Goal: Task Accomplishment & Management: Manage account settings

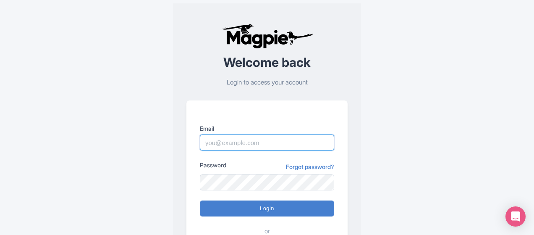
click at [233, 142] on input "Email" at bounding box center [267, 142] width 134 height 16
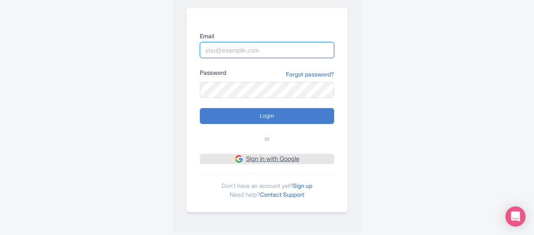
scroll to position [92, 0]
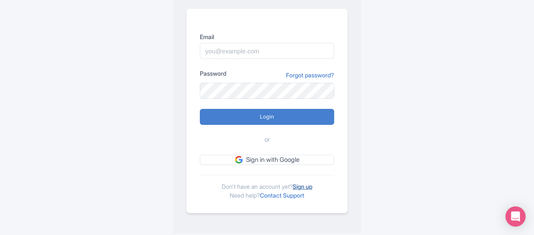
click at [308, 186] on link "Sign up" at bounding box center [303, 186] width 20 height 7
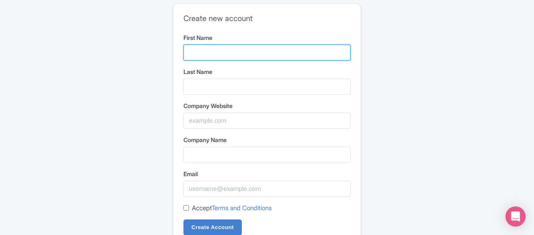
click at [213, 52] on input "First Name" at bounding box center [267, 53] width 167 height 16
type input "[PERSON_NAME]"
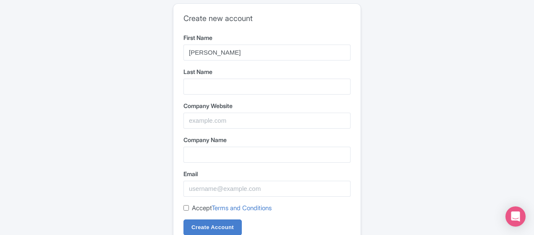
click at [209, 76] on div "Last Name" at bounding box center [267, 80] width 167 height 27
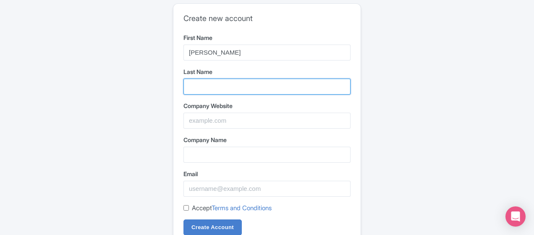
click at [208, 81] on input "Last Name" at bounding box center [267, 87] width 167 height 16
type input "Sharma"
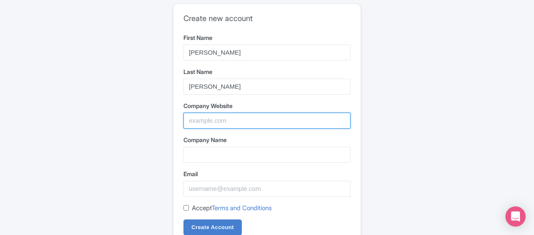
click at [215, 122] on input "Company Website" at bounding box center [267, 121] width 167 height 16
paste input "https://opalspace.com/"
type input "https://opalspace.com/"
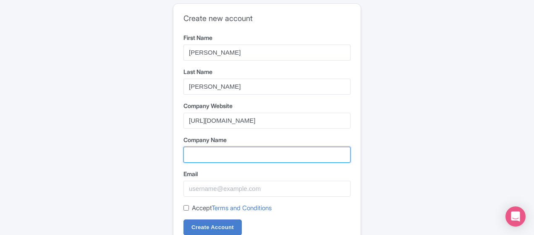
click at [205, 157] on input "Company Name" at bounding box center [267, 155] width 167 height 16
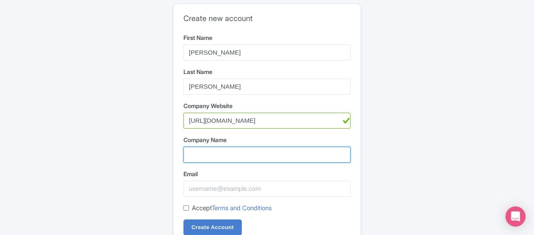
click at [205, 157] on input "Company Name" at bounding box center [267, 155] width 167 height 16
type input "Opalspace"
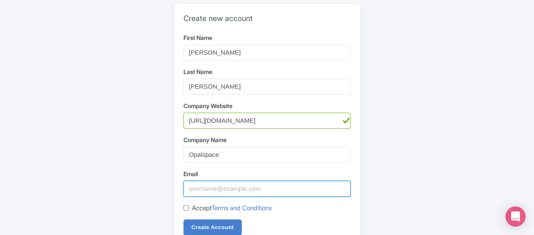
click at [223, 191] on input "Email" at bounding box center [267, 189] width 167 height 16
type input "[EMAIL_ADDRESS][DOMAIN_NAME]"
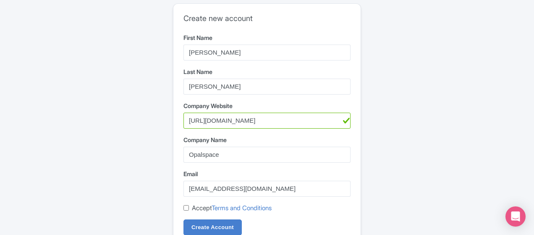
click at [182, 209] on div "Create new account First Name Siya Last Name Sharma Company Website https://opa…" at bounding box center [266, 124] width 187 height 241
click at [186, 205] on input "Accept Terms and Conditions" at bounding box center [186, 207] width 5 height 5
checkbox input "true"
click at [210, 225] on input "Create Account" at bounding box center [213, 227] width 58 height 16
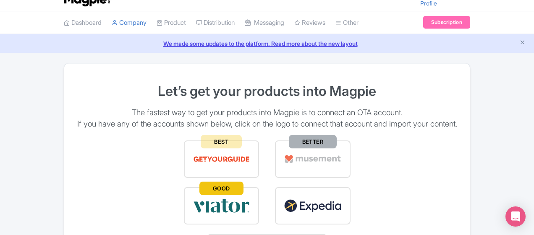
scroll to position [15, 0]
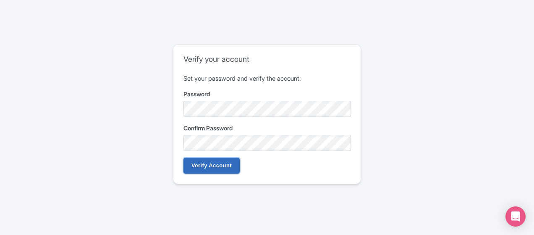
click at [213, 167] on input "Verify Account" at bounding box center [212, 165] width 56 height 16
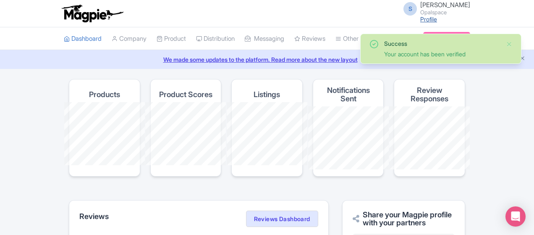
click at [437, 19] on link "Profile" at bounding box center [428, 19] width 17 height 7
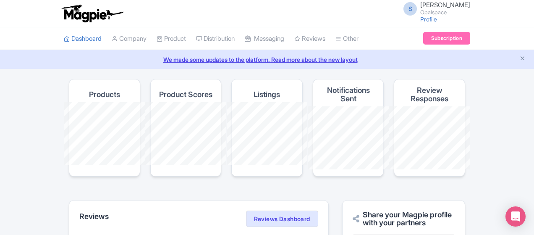
click at [417, 9] on span "S" at bounding box center [410, 8] width 13 height 13
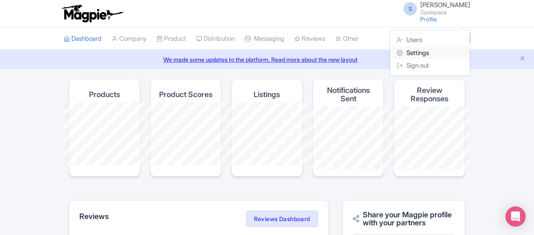
click at [470, 50] on link "Settings" at bounding box center [430, 53] width 80 height 13
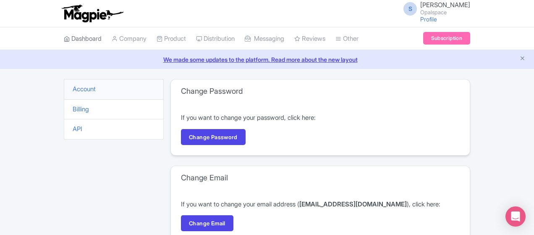
click at [64, 35] on link "Dashboard" at bounding box center [83, 38] width 38 height 23
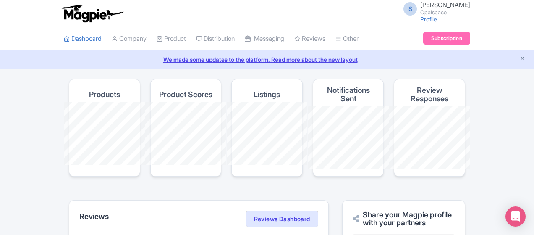
click at [470, 5] on span "[PERSON_NAME]" at bounding box center [445, 5] width 50 height 8
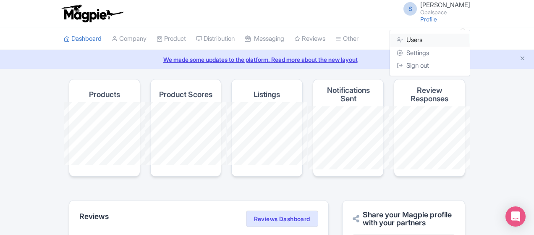
click at [470, 37] on link "Users" at bounding box center [430, 40] width 80 height 13
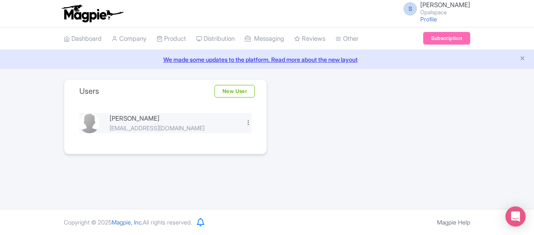
click at [247, 123] on div at bounding box center [248, 122] width 6 height 6
click at [204, 137] on link "Edit" at bounding box center [212, 136] width 80 height 13
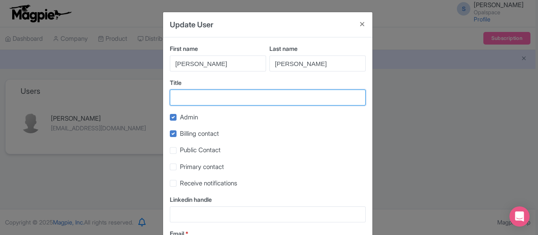
click at [205, 95] on input "Title" at bounding box center [268, 97] width 196 height 16
drag, startPoint x: 253, startPoint y: 97, endPoint x: 221, endPoint y: 97, distance: 32.3
click at [221, 97] on input "Interior Designing Services" at bounding box center [268, 97] width 196 height 16
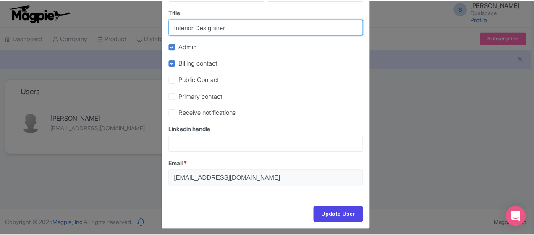
scroll to position [77, 0]
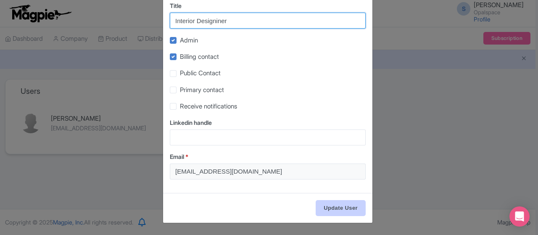
type input "Interior Designiner"
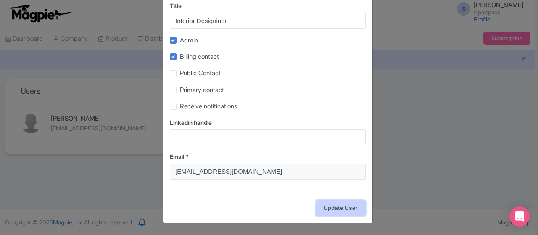
click at [332, 209] on input "Update User" at bounding box center [340, 208] width 50 height 16
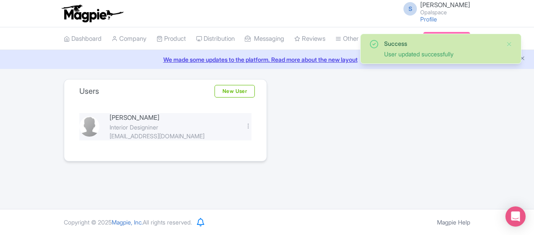
click at [79, 116] on img at bounding box center [89, 126] width 20 height 20
click at [372, 117] on div "Success User updated successfully Users New User Siya Sharma Interior Designine…" at bounding box center [267, 120] width 417 height 82
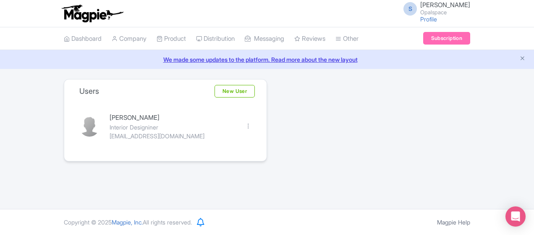
click at [417, 9] on span "S" at bounding box center [410, 8] width 13 height 13
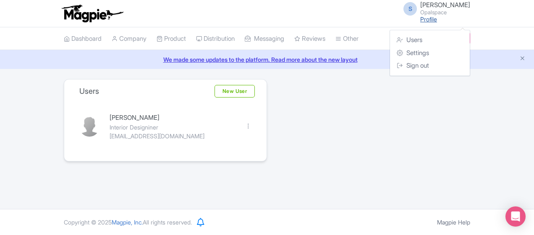
click at [437, 18] on link "Profile" at bounding box center [428, 19] width 17 height 7
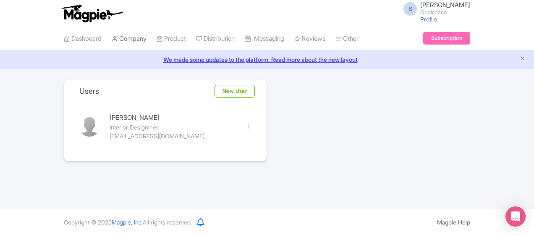
click at [112, 39] on link "Company" at bounding box center [129, 38] width 35 height 23
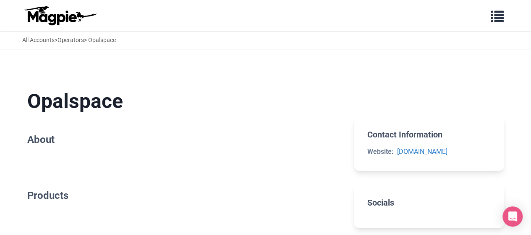
click at [44, 143] on h2 "About" at bounding box center [184, 140] width 314 height 12
click at [501, 18] on span "button" at bounding box center [497, 14] width 13 height 13
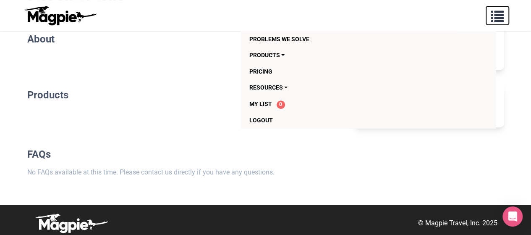
scroll to position [104, 0]
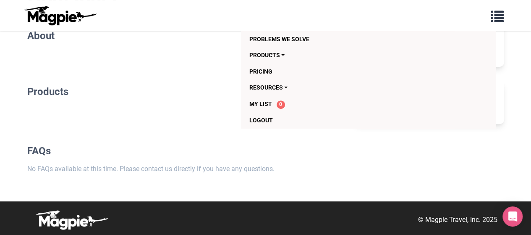
click at [318, 201] on div "© Magpie Travel, Inc. 2025" at bounding box center [265, 218] width 531 height 35
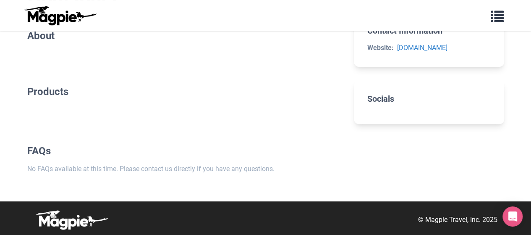
click at [395, 95] on h2 "Socials" at bounding box center [428, 99] width 123 height 10
click at [390, 98] on h2 "Socials" at bounding box center [428, 99] width 123 height 10
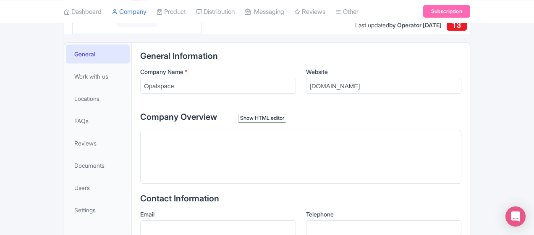
scroll to position [153, 0]
click at [140, 165] on trix-editor at bounding box center [300, 156] width 321 height 54
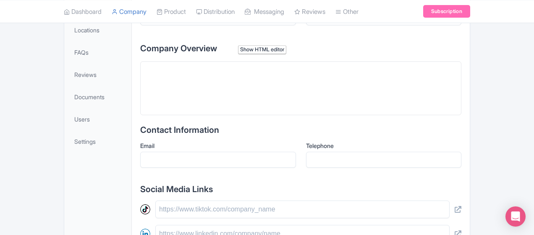
scroll to position [223, 0]
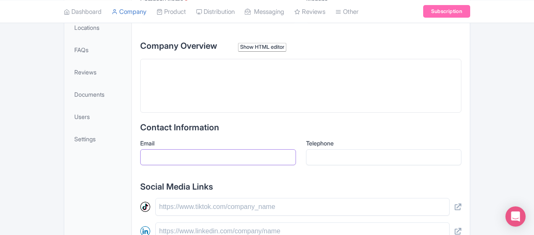
click at [181, 161] on input "Email" at bounding box center [218, 157] width 156 height 16
type input "[EMAIL_ADDRESS][DOMAIN_NAME]"
click at [234, 176] on div "General Information Company Name * Opalspace Website opalspace.com Company Over…" at bounding box center [300, 191] width 321 height 423
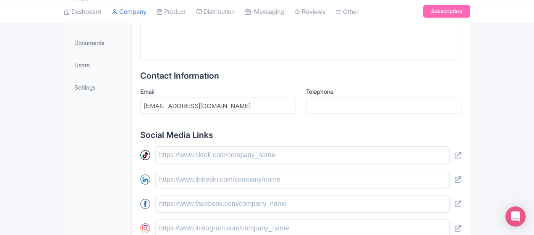
scroll to position [281, 0]
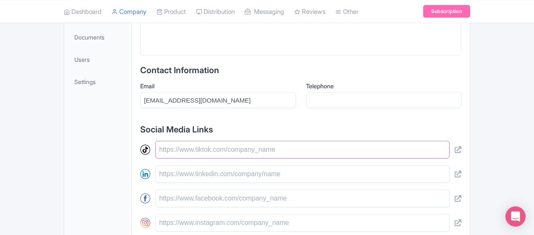
click at [182, 153] on input "text" at bounding box center [302, 150] width 294 height 18
click at [174, 175] on input "text" at bounding box center [302, 174] width 294 height 18
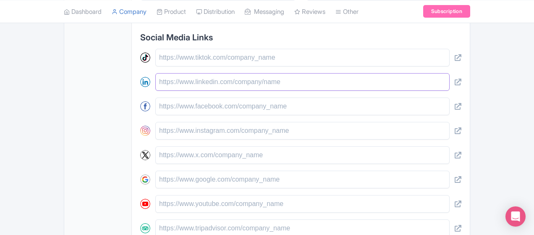
scroll to position [375, 0]
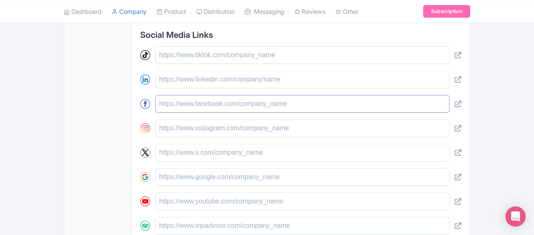
click at [172, 105] on input "text" at bounding box center [302, 104] width 294 height 18
paste input "https://www.facebook.com/theopalspace"
type input "https://www.facebook.com/theopalspace"
click at [157, 130] on input "text" at bounding box center [302, 128] width 294 height 18
click at [155, 128] on input "text" at bounding box center [302, 128] width 294 height 18
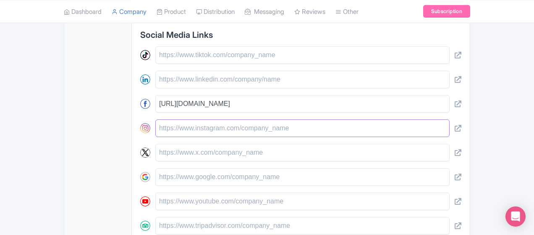
paste input "https://www.instagram.com/theopalspace/"
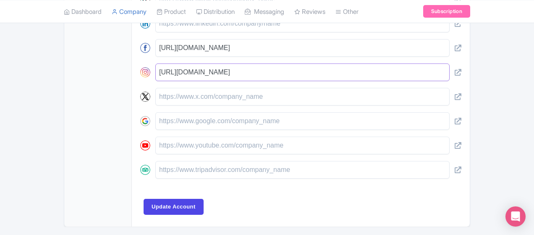
scroll to position [431, 0]
type input "https://www.instagram.com/theopalspace/"
click at [184, 94] on input "text" at bounding box center [302, 96] width 294 height 18
click at [181, 96] on input "text" at bounding box center [302, 96] width 294 height 18
paste input "https://x.com/theopalspace"
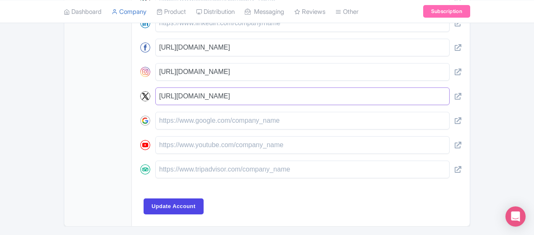
type input "https://x.com/theopalspace"
click at [183, 115] on input "text" at bounding box center [302, 121] width 294 height 18
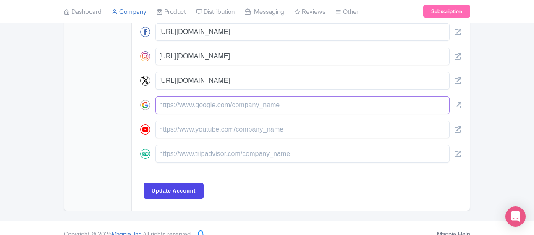
scroll to position [448, 0]
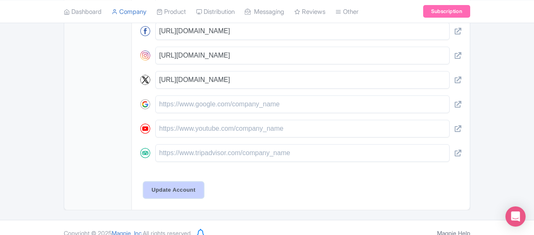
click at [144, 185] on input "Update Account" at bounding box center [174, 190] width 60 height 16
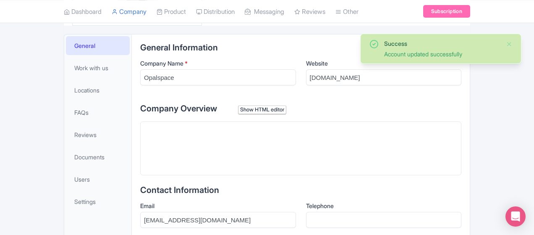
scroll to position [160, 0]
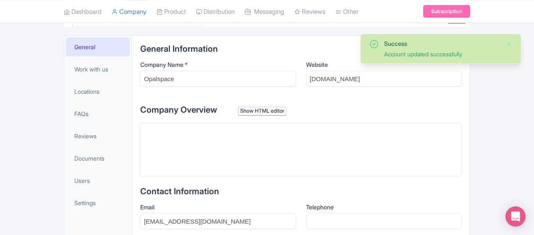
click at [191, 157] on trix-editor at bounding box center [300, 150] width 321 height 54
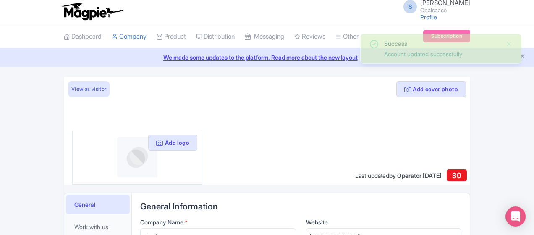
scroll to position [0, 0]
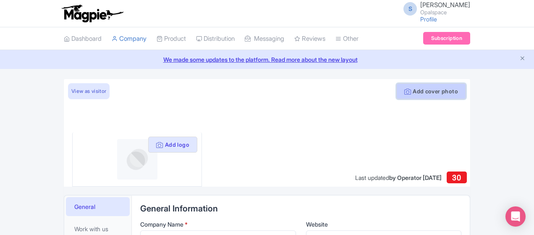
click at [466, 87] on button "Add cover photo" at bounding box center [431, 91] width 70 height 16
click at [404, 218] on div "General Information Company Name * Opalspace Website opalspace.com" at bounding box center [300, 228] width 321 height 49
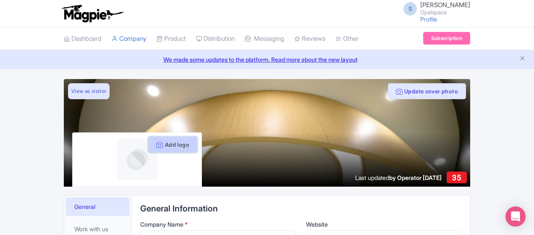
click at [148, 143] on button "Add logo" at bounding box center [172, 144] width 49 height 16
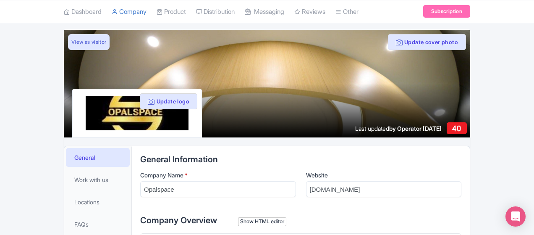
scroll to position [50, 0]
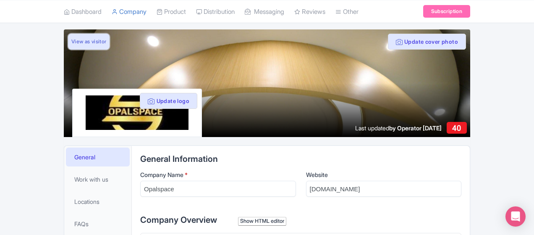
click at [68, 42] on link "View as visitor" at bounding box center [89, 42] width 42 height 16
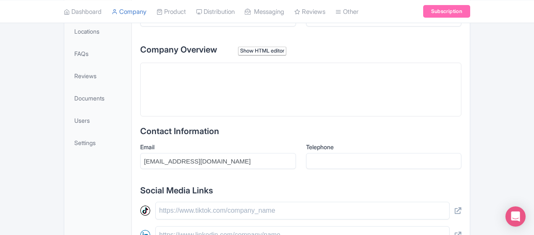
scroll to position [218, 0]
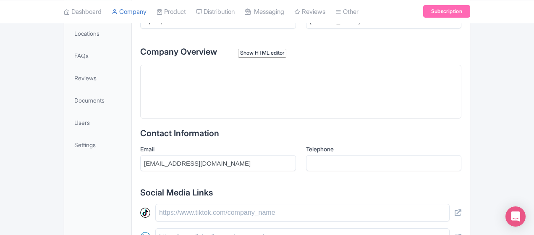
click at [147, 104] on trix-editor at bounding box center [300, 92] width 321 height 54
paste trix-editor "<div>&nbsp;we specialize in modular interiors, full home designs, and turnkey s…"
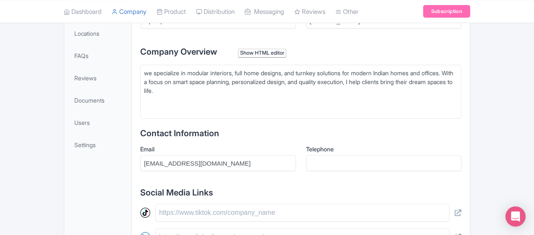
click at [144, 72] on div "we specialize in modular interiors, full home designs, and turnkey solutions fo…" at bounding box center [301, 81] width 314 height 26
type trix-editor "<div>&nbsp;We specialize in modular interiors, full home designs, and turnkey s…"
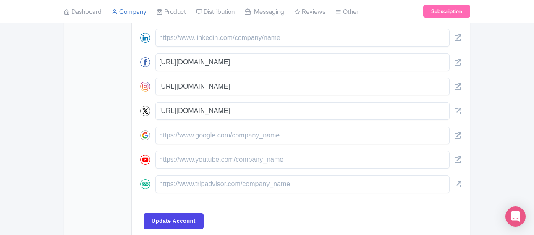
scroll to position [455, 0]
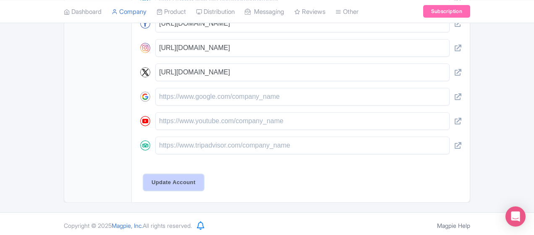
click at [144, 176] on input "Update Account" at bounding box center [174, 182] width 60 height 16
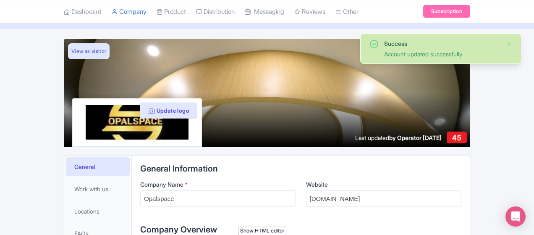
scroll to position [39, 0]
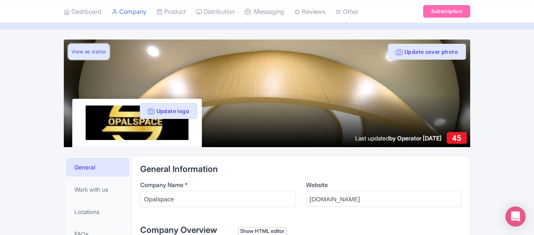
click at [68, 52] on link "View as visitor" at bounding box center [89, 52] width 42 height 16
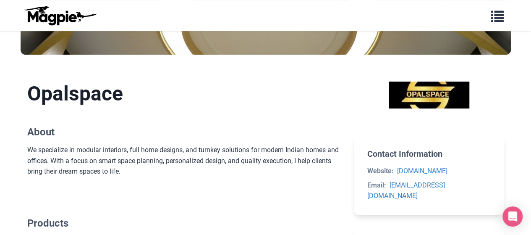
scroll to position [170, 0]
